Goal: Check status

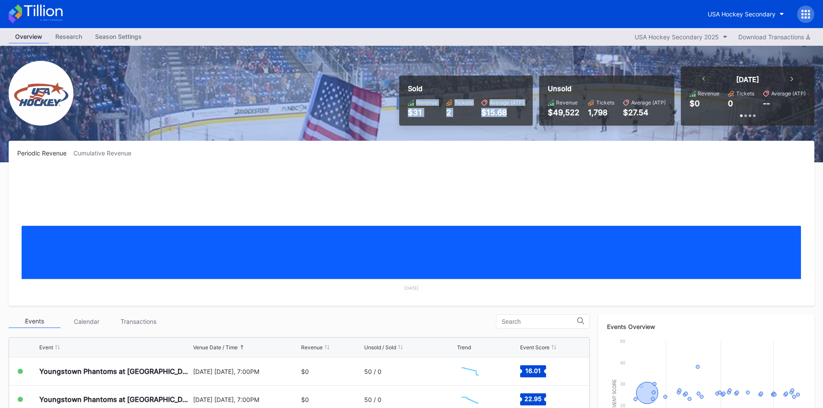
drag, startPoint x: 506, startPoint y: 112, endPoint x: 417, endPoint y: 101, distance: 90.5
click at [417, 101] on div "Revenue $31 Tickets 2 Average (ATP) $15.68" at bounding box center [466, 108] width 116 height 18
click at [447, 121] on div "Sold Revenue $31 Tickets 2 Average (ATP) $15.68" at bounding box center [466, 101] width 134 height 50
click at [44, 13] on icon at bounding box center [43, 11] width 38 height 12
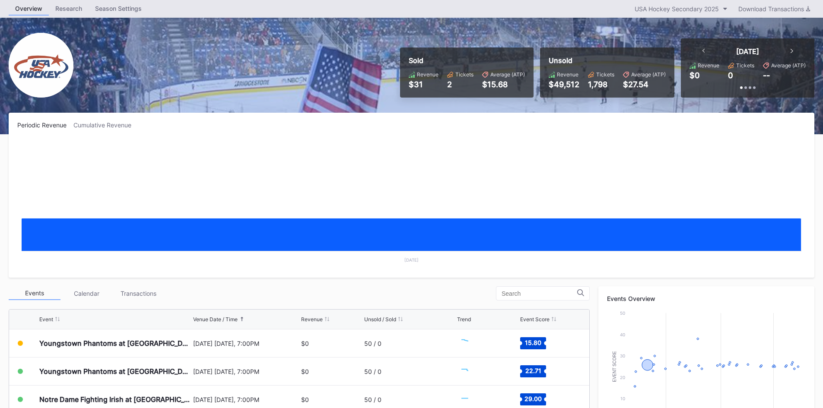
scroll to position [43, 0]
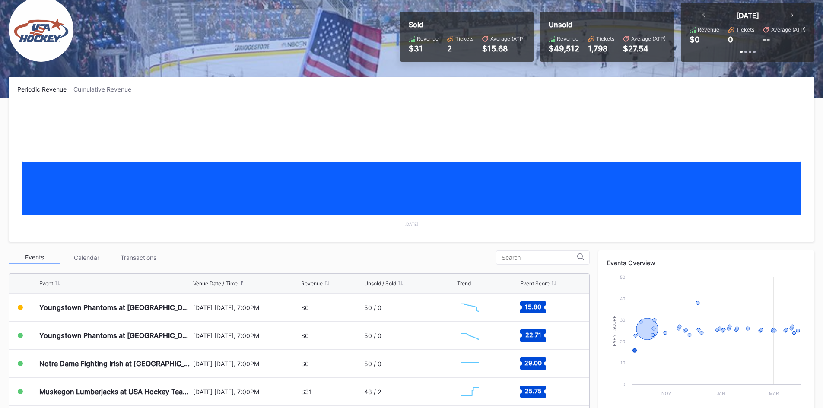
scroll to position [173, 0]
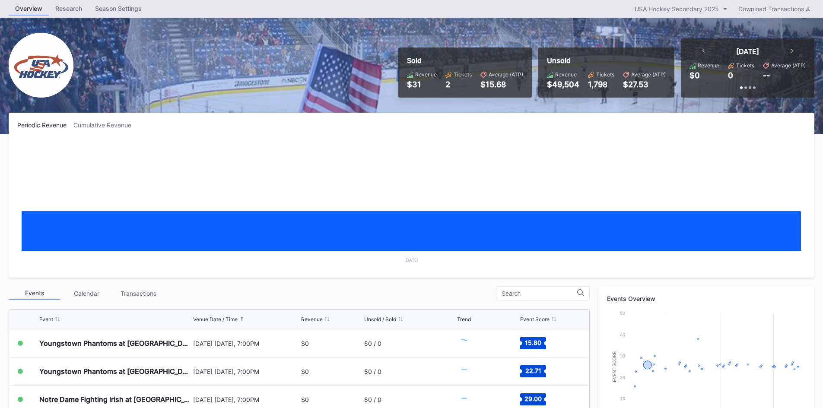
scroll to position [43, 0]
